Goal: Transaction & Acquisition: Purchase product/service

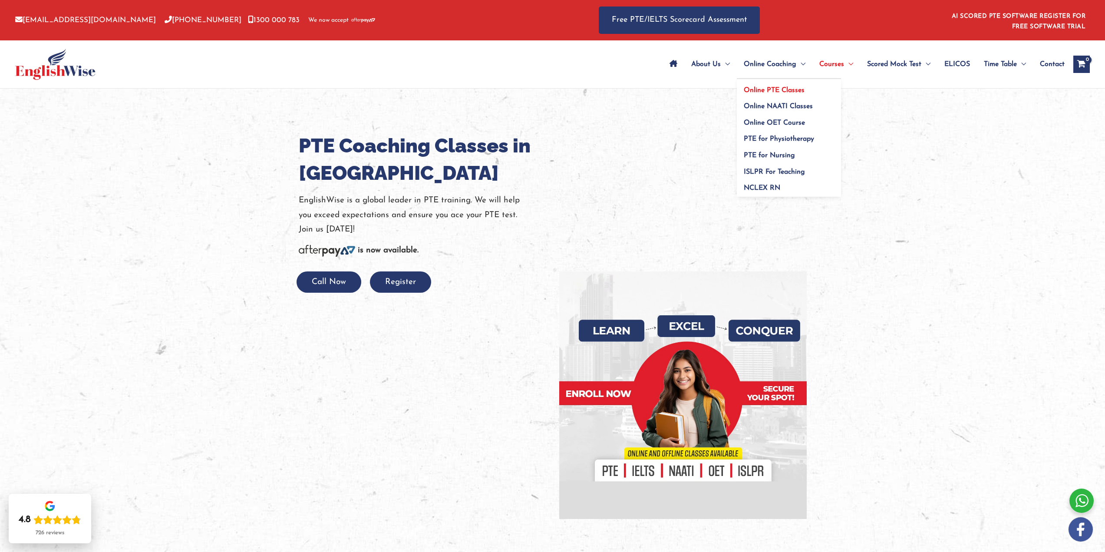
click at [789, 89] on span "Online PTE Classes" at bounding box center [773, 90] width 61 height 7
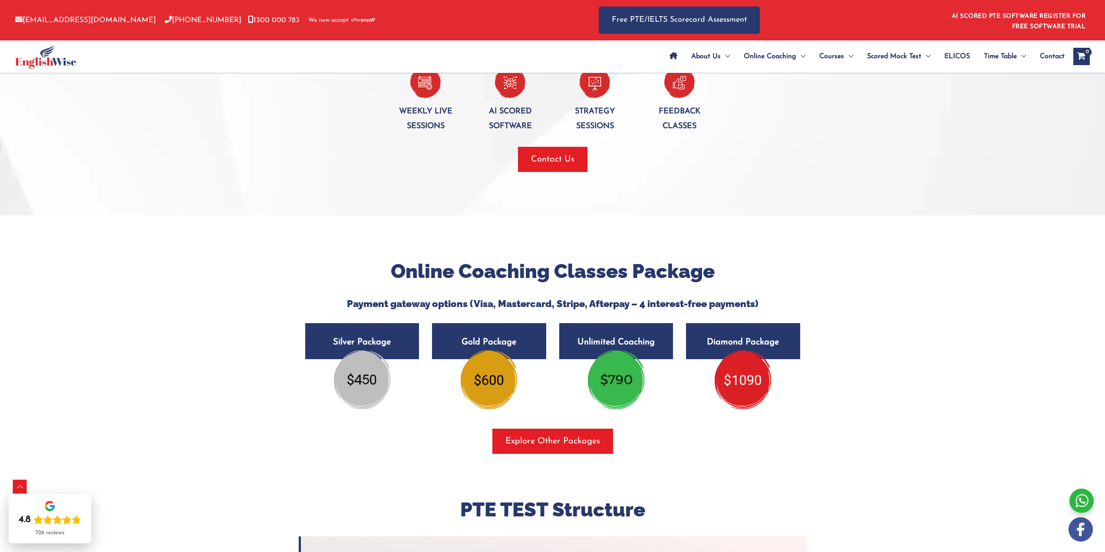
scroll to position [1345, 0]
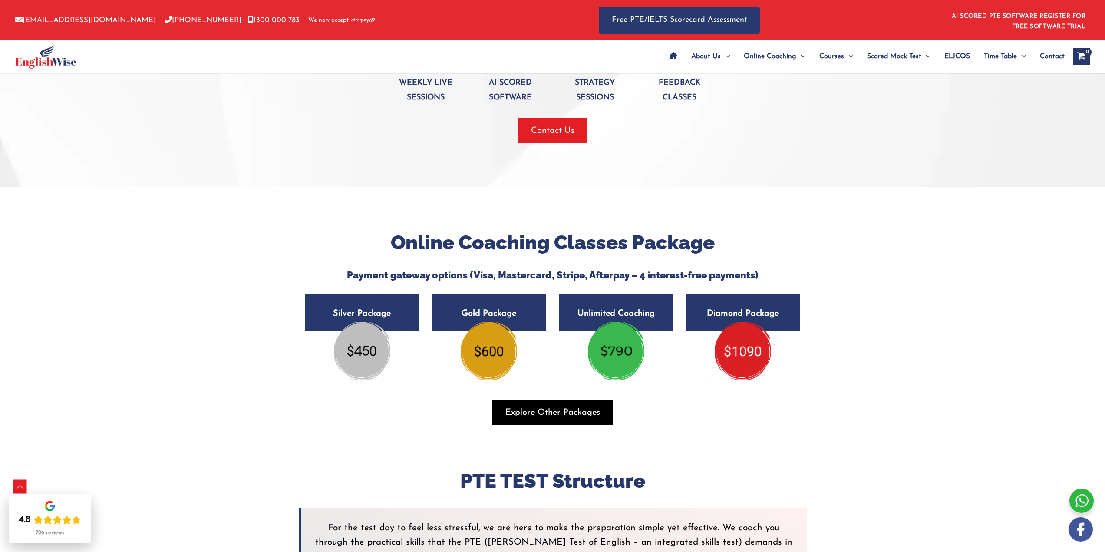
click at [576, 406] on span "Explore Other Packages" at bounding box center [552, 412] width 95 height 12
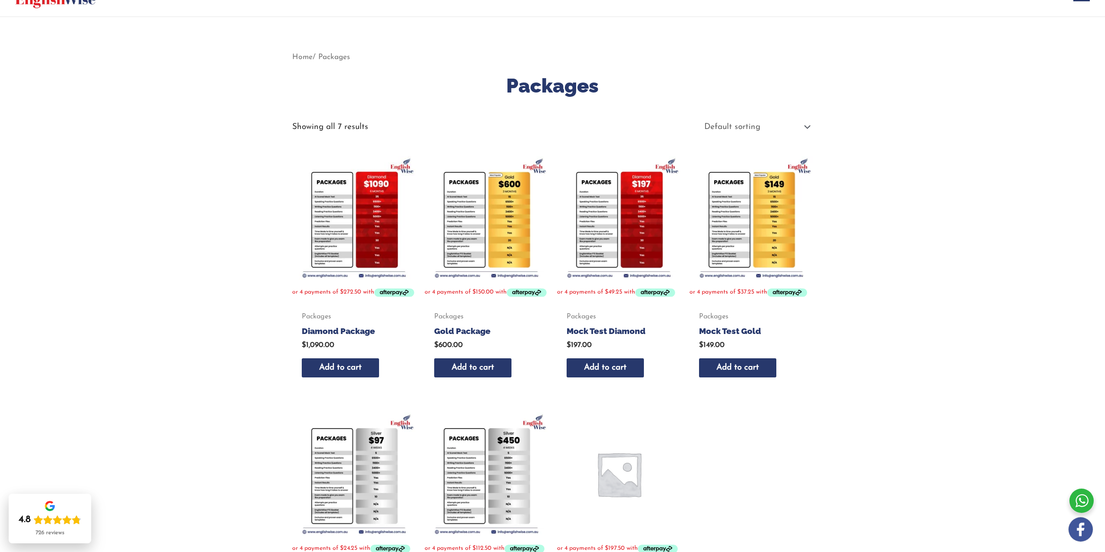
scroll to position [87, 0]
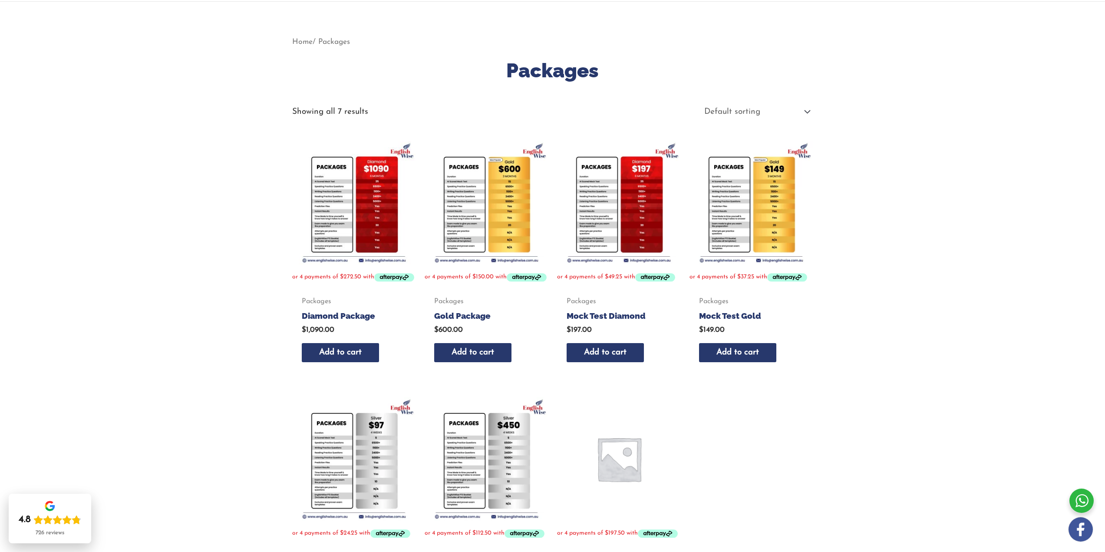
click at [385, 234] on img at bounding box center [354, 203] width 124 height 124
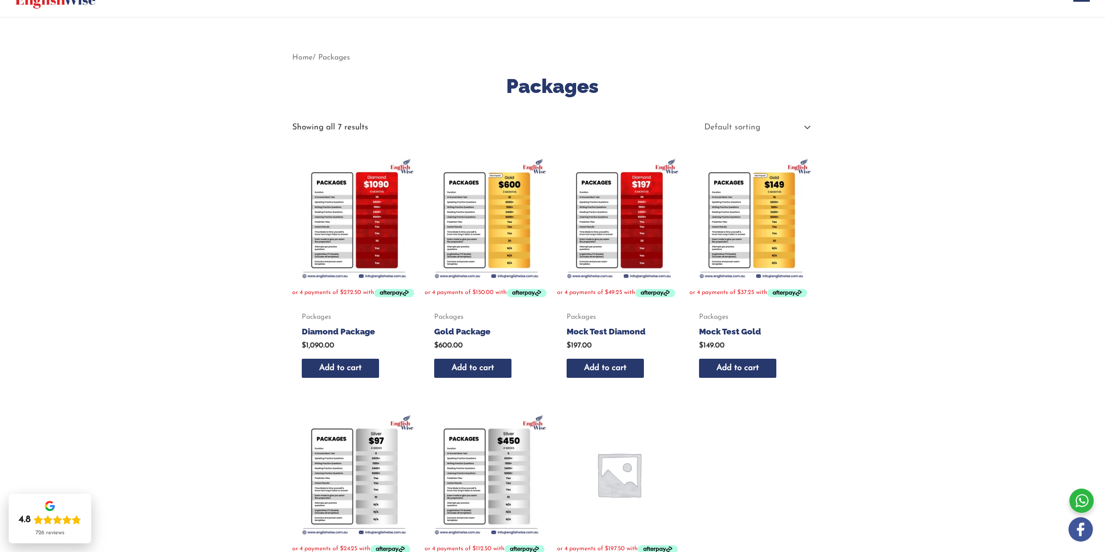
scroll to position [217, 0]
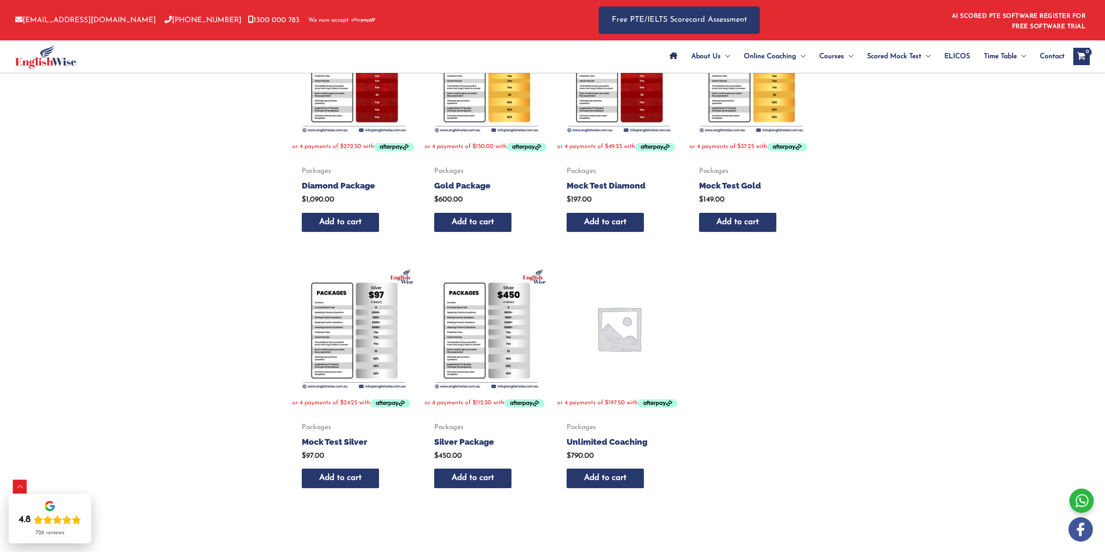
click at [614, 345] on img at bounding box center [619, 328] width 124 height 124
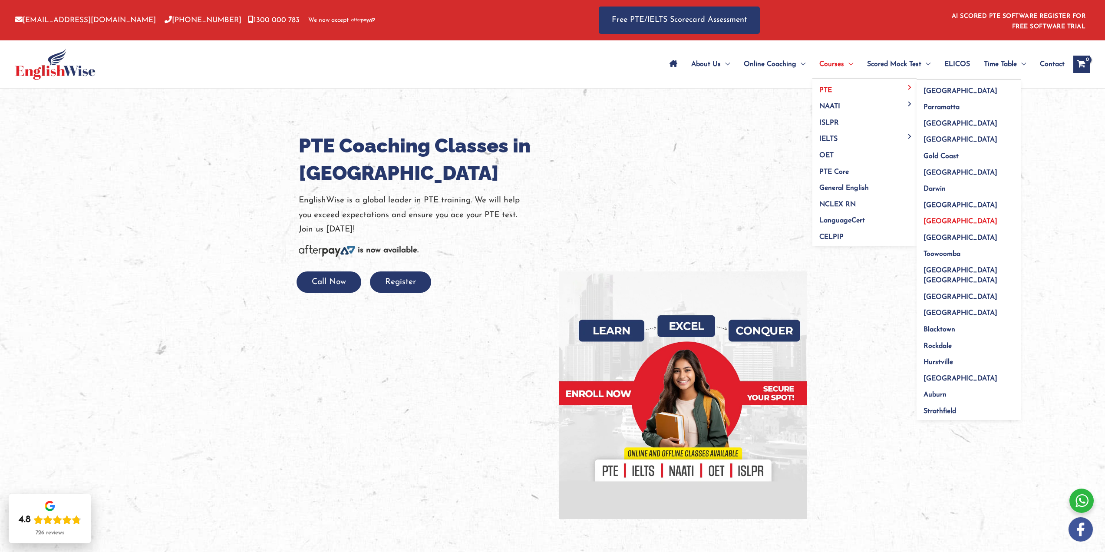
click at [943, 220] on span "[GEOGRAPHIC_DATA]" at bounding box center [960, 221] width 74 height 7
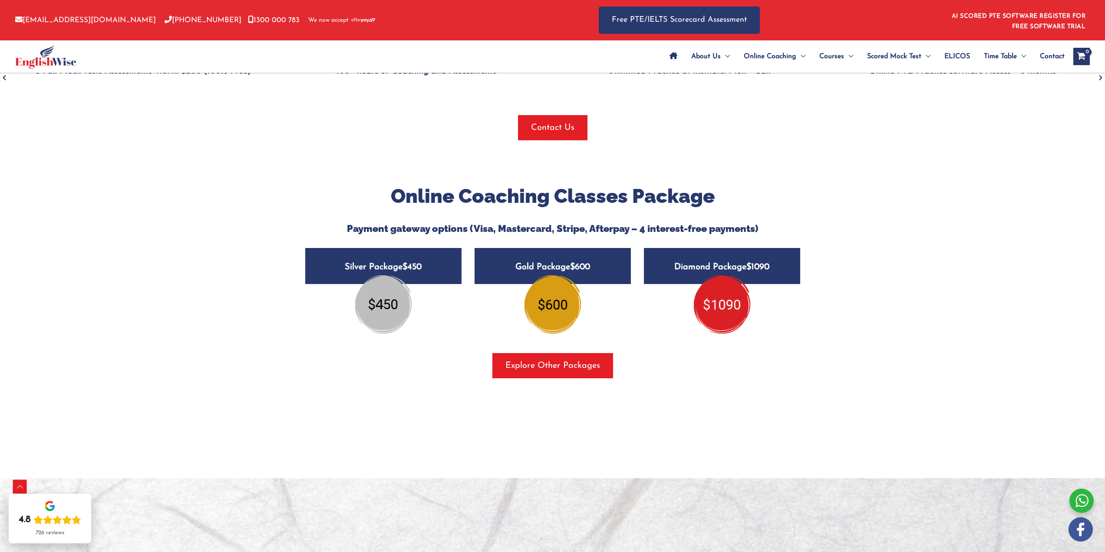
scroll to position [998, 0]
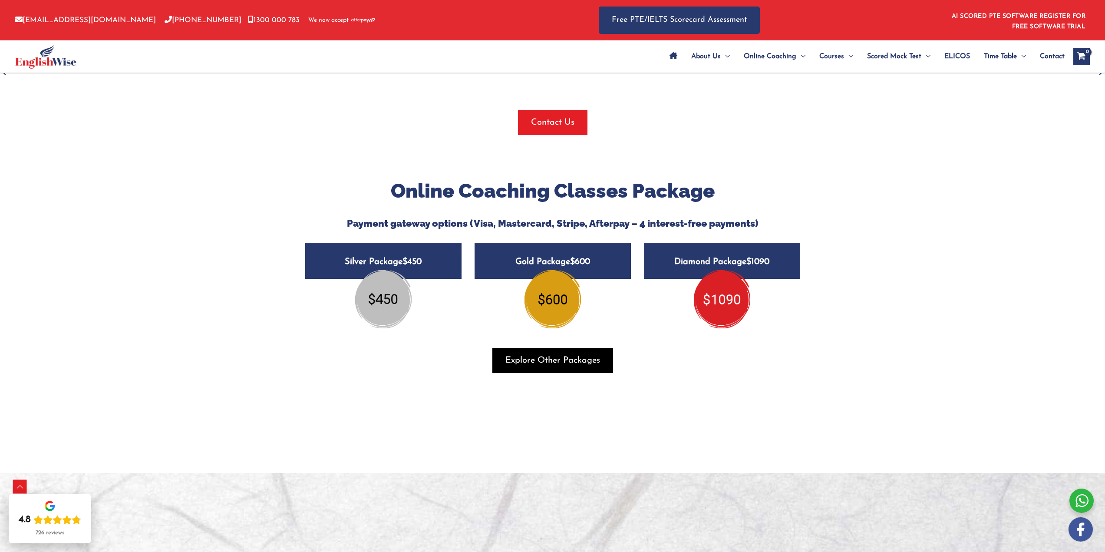
click at [544, 360] on span "Explore Other Packages" at bounding box center [552, 360] width 95 height 12
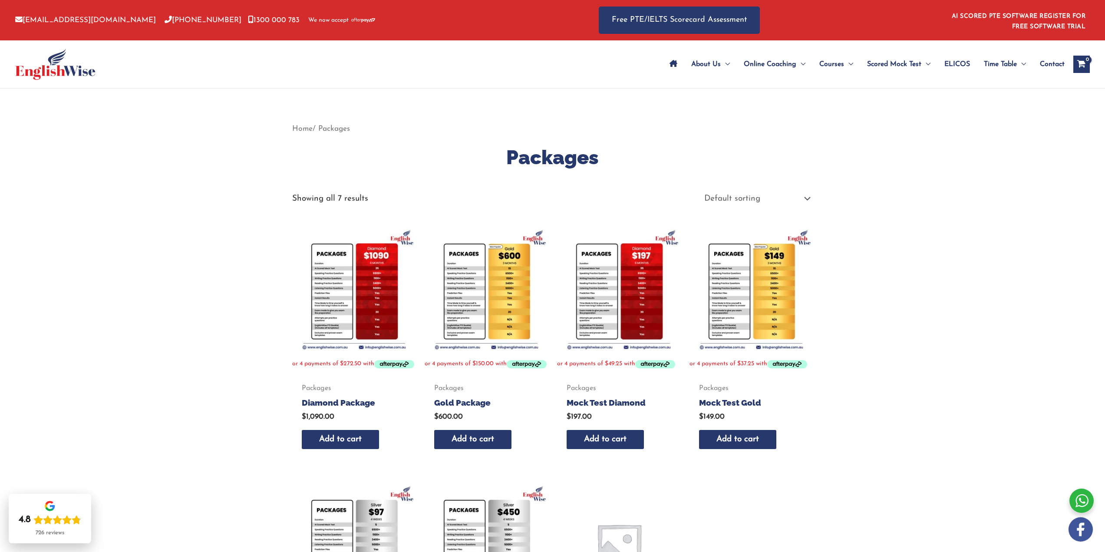
click at [503, 287] on img at bounding box center [486, 289] width 124 height 124
